Goal: Information Seeking & Learning: Learn about a topic

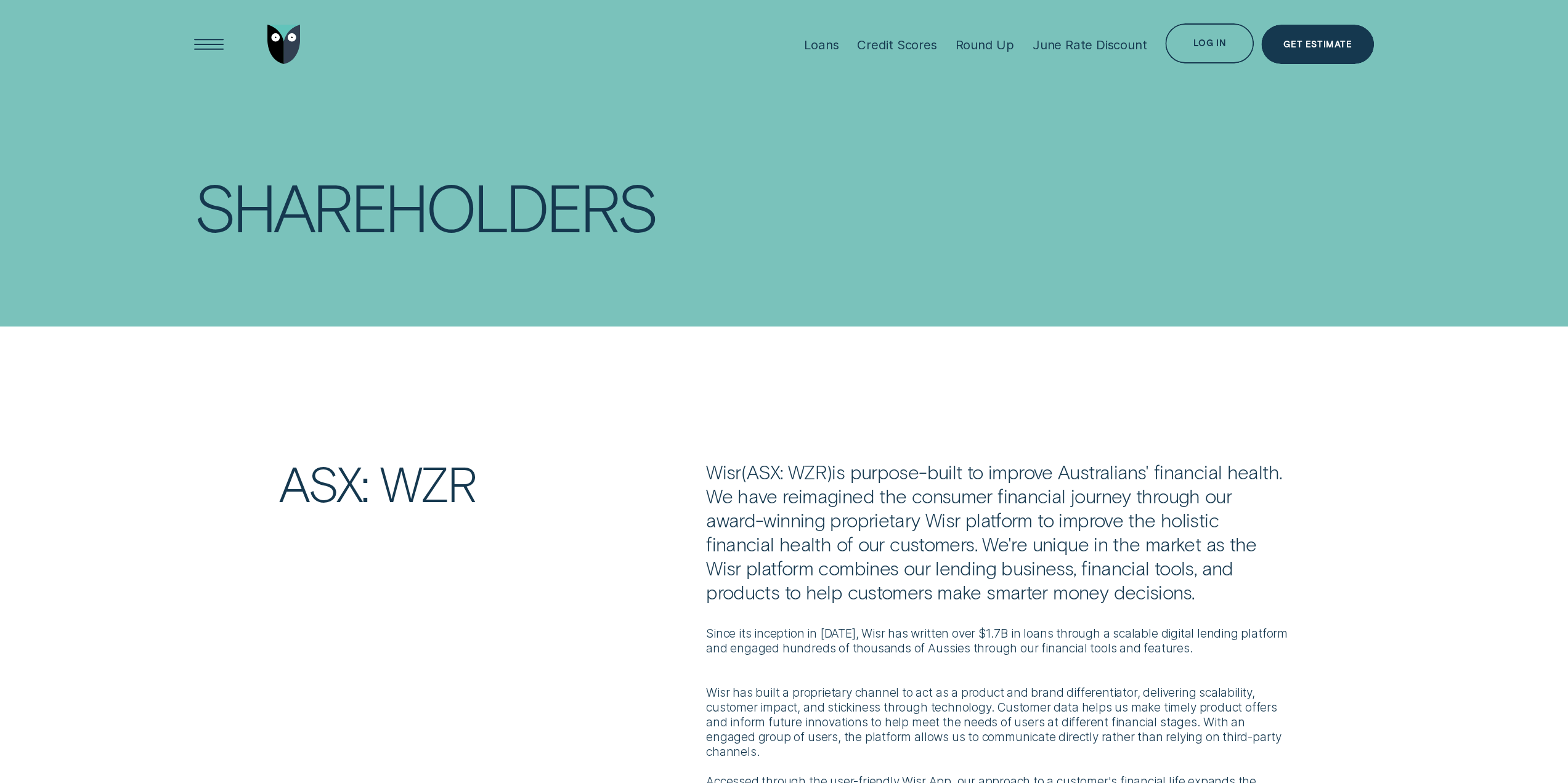
drag, startPoint x: 700, startPoint y: 433, endPoint x: 693, endPoint y: 101, distance: 332.1
click at [1080, 47] on div "June Rate Discount" at bounding box center [1089, 44] width 114 height 15
click at [1104, 57] on div "Debt Consol Discount" at bounding box center [1083, 44] width 127 height 89
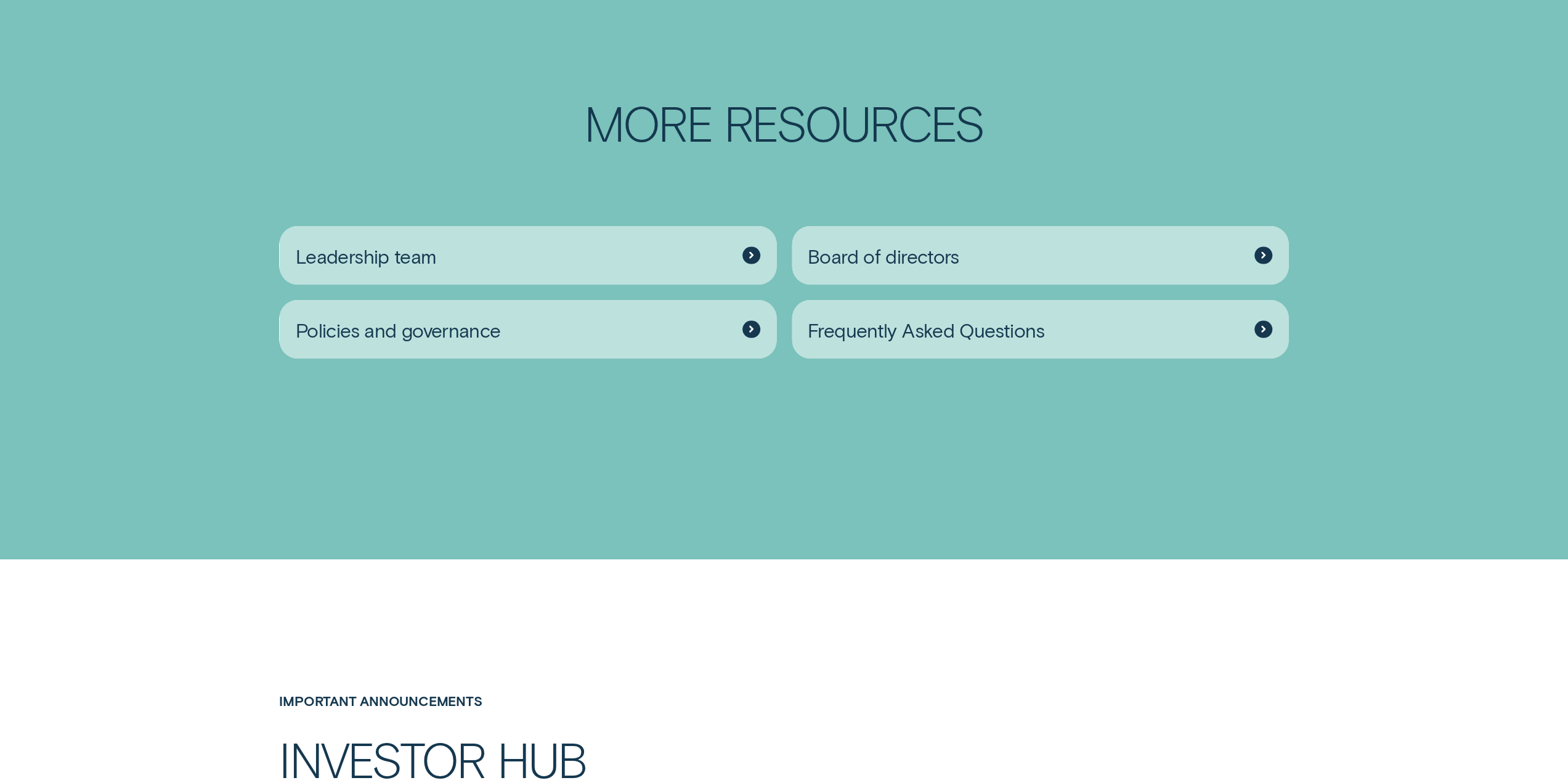
scroll to position [2649, 0]
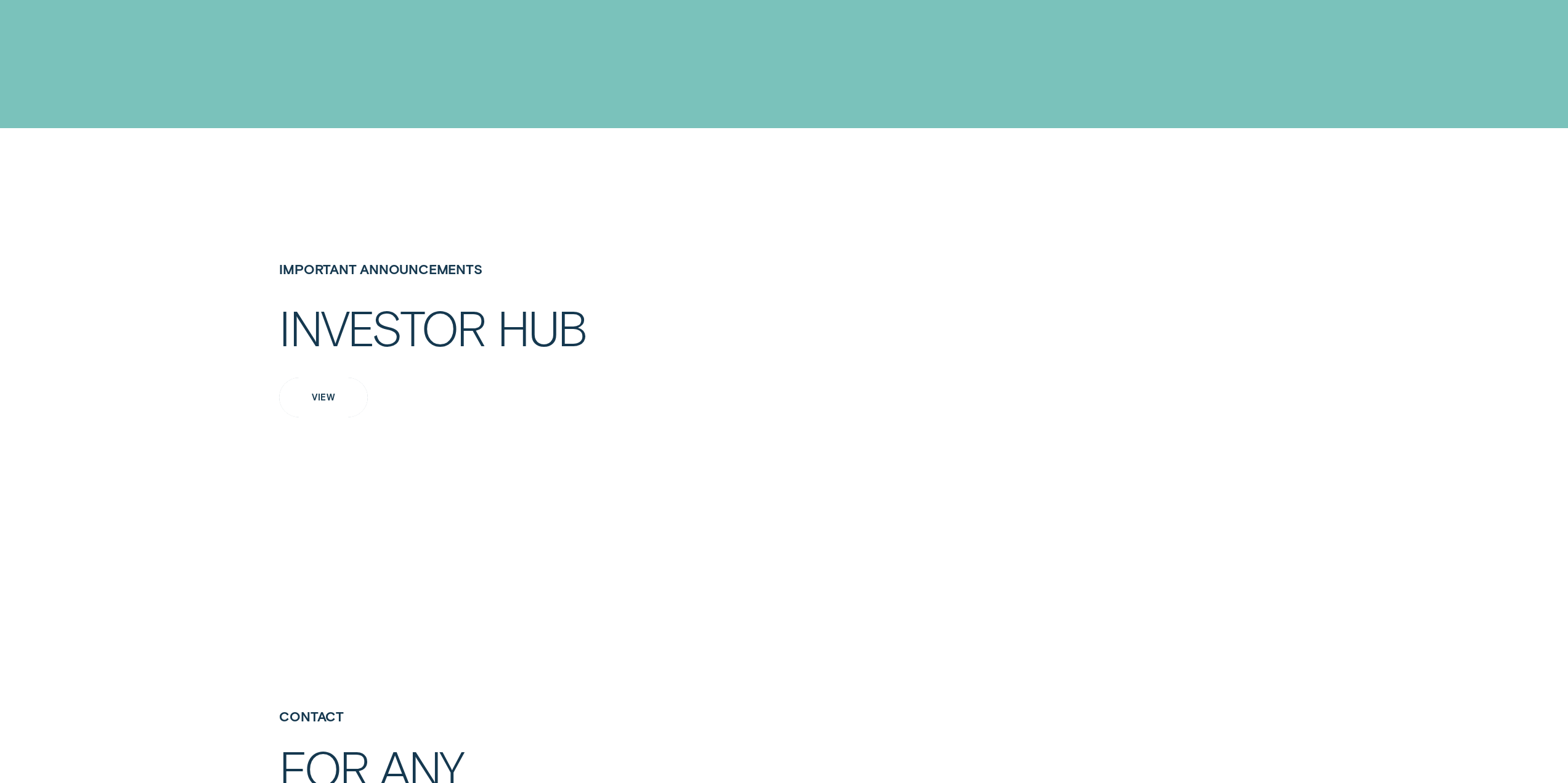
click at [323, 394] on div "View" at bounding box center [323, 397] width 24 height 8
